Goal: Check status

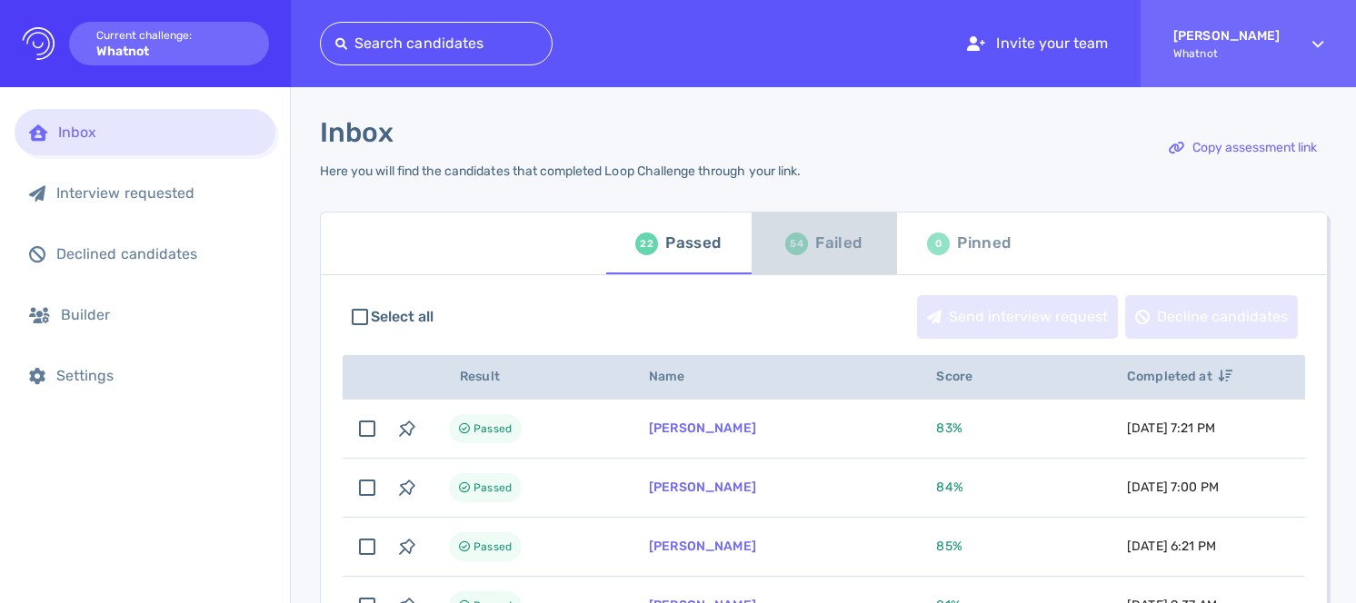
click at [814, 259] on div "54 Failed" at bounding box center [823, 243] width 76 height 51
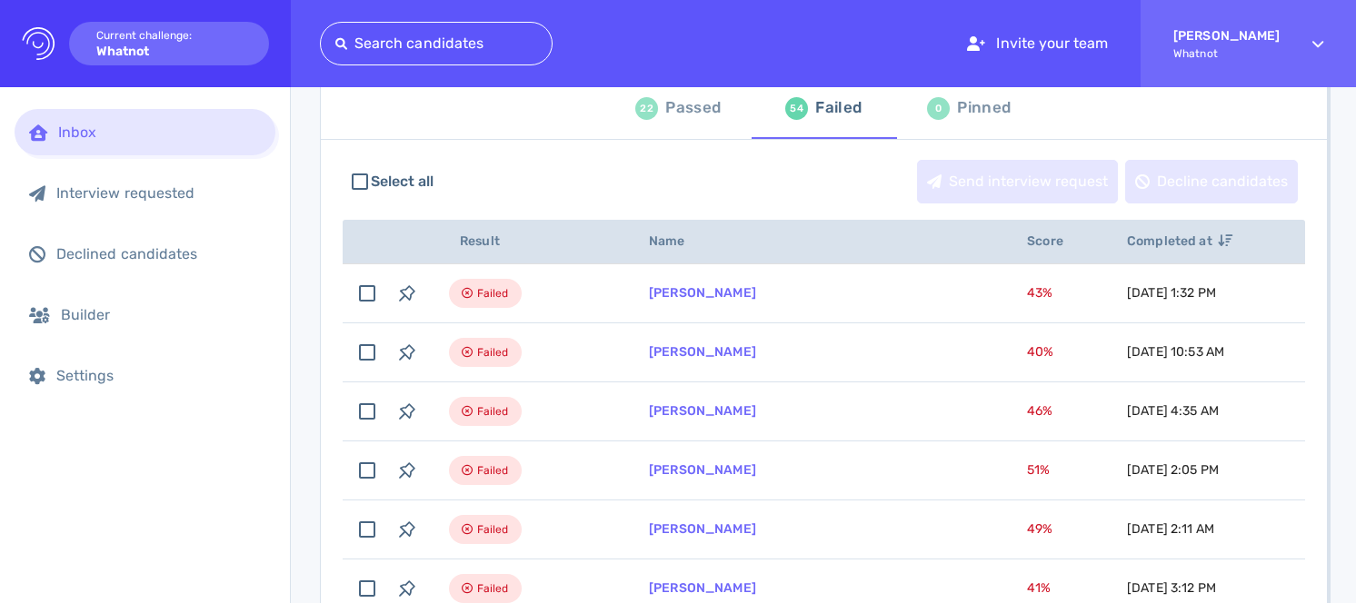
scroll to position [236, 0]
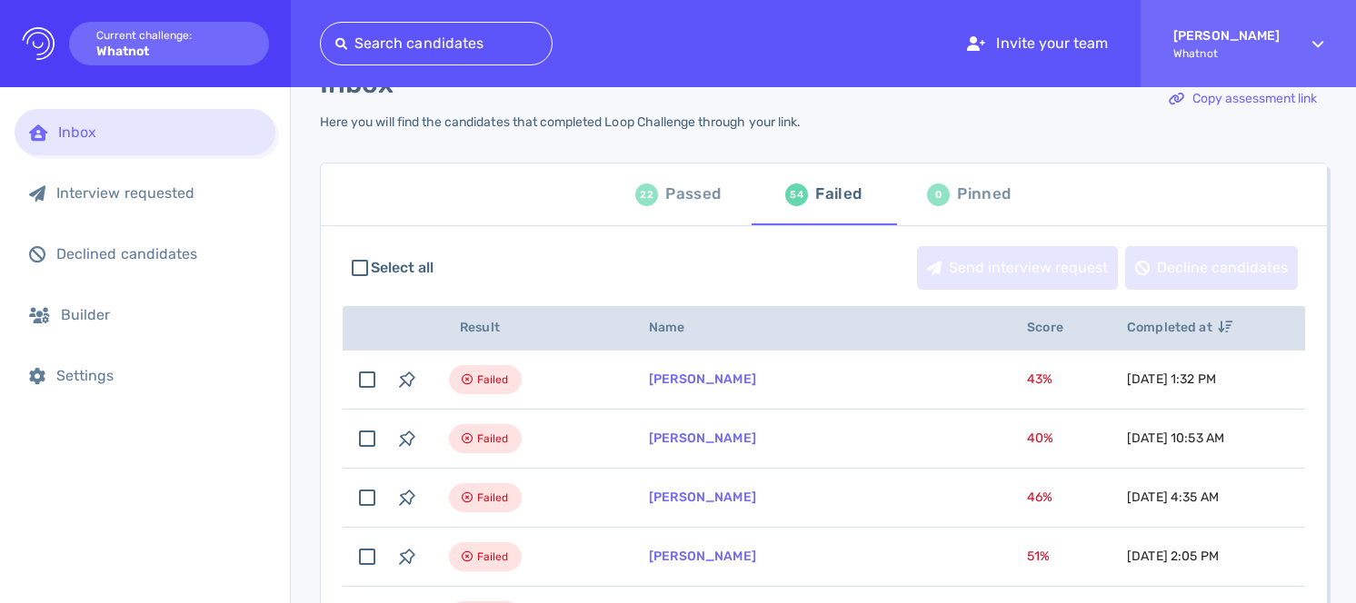
scroll to position [6, 0]
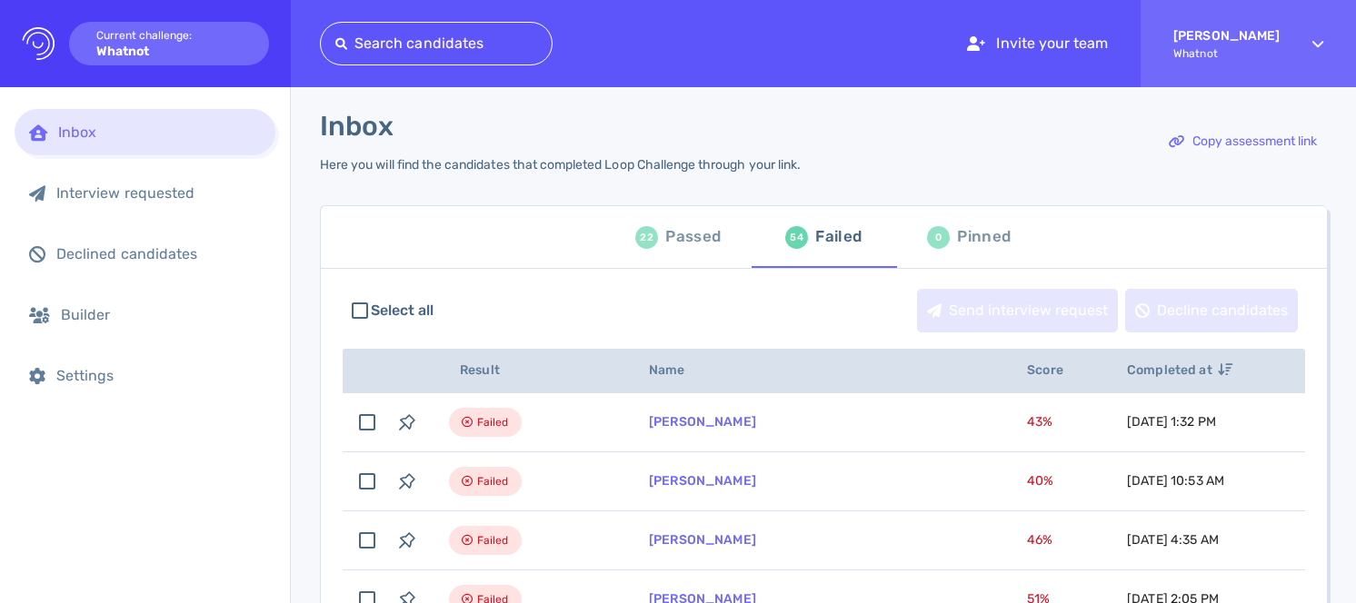
click at [695, 243] on div "Passed" at bounding box center [692, 237] width 55 height 27
